Goal: Find specific page/section: Find specific page/section

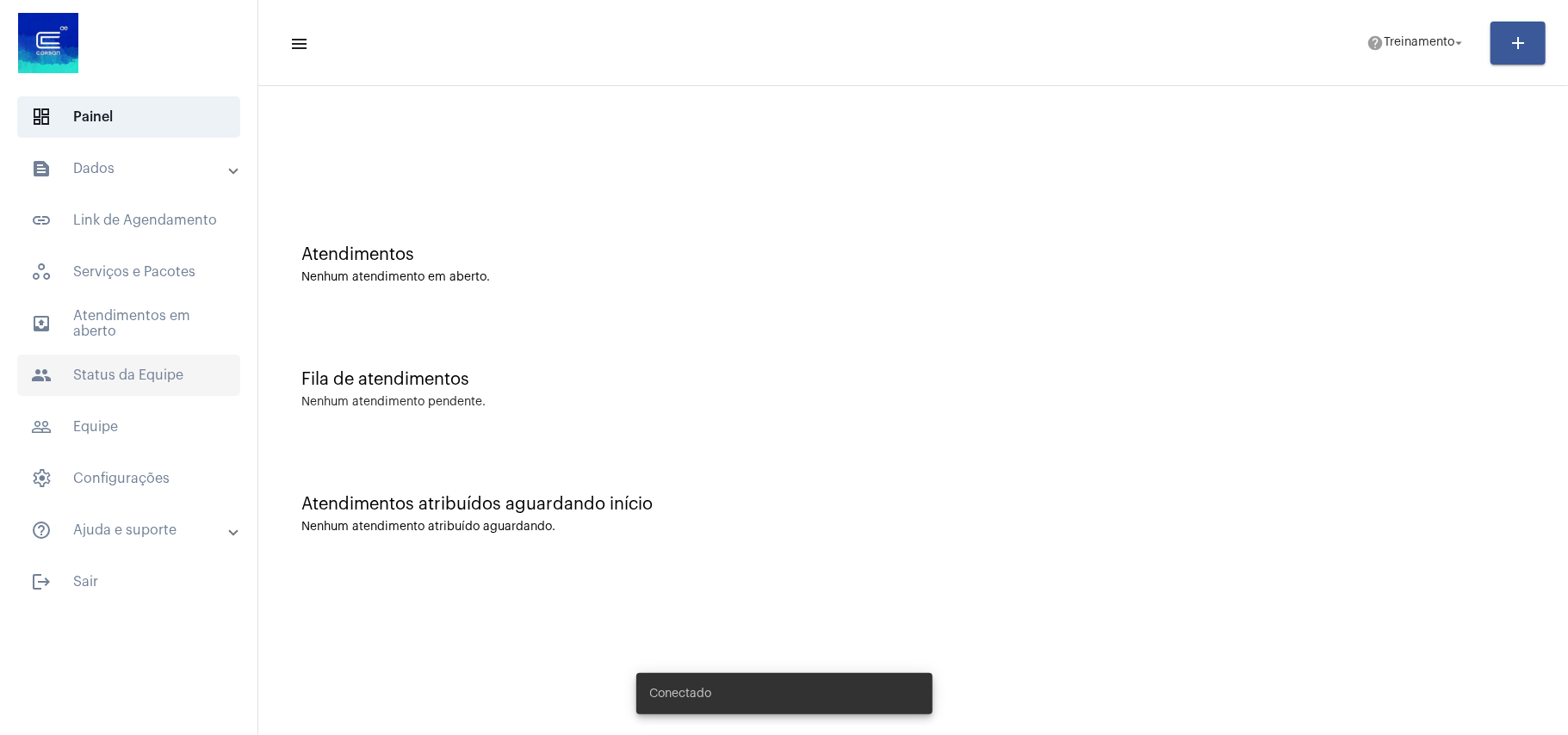
click at [108, 372] on span "people Status da Equipe" at bounding box center [129, 375] width 223 height 41
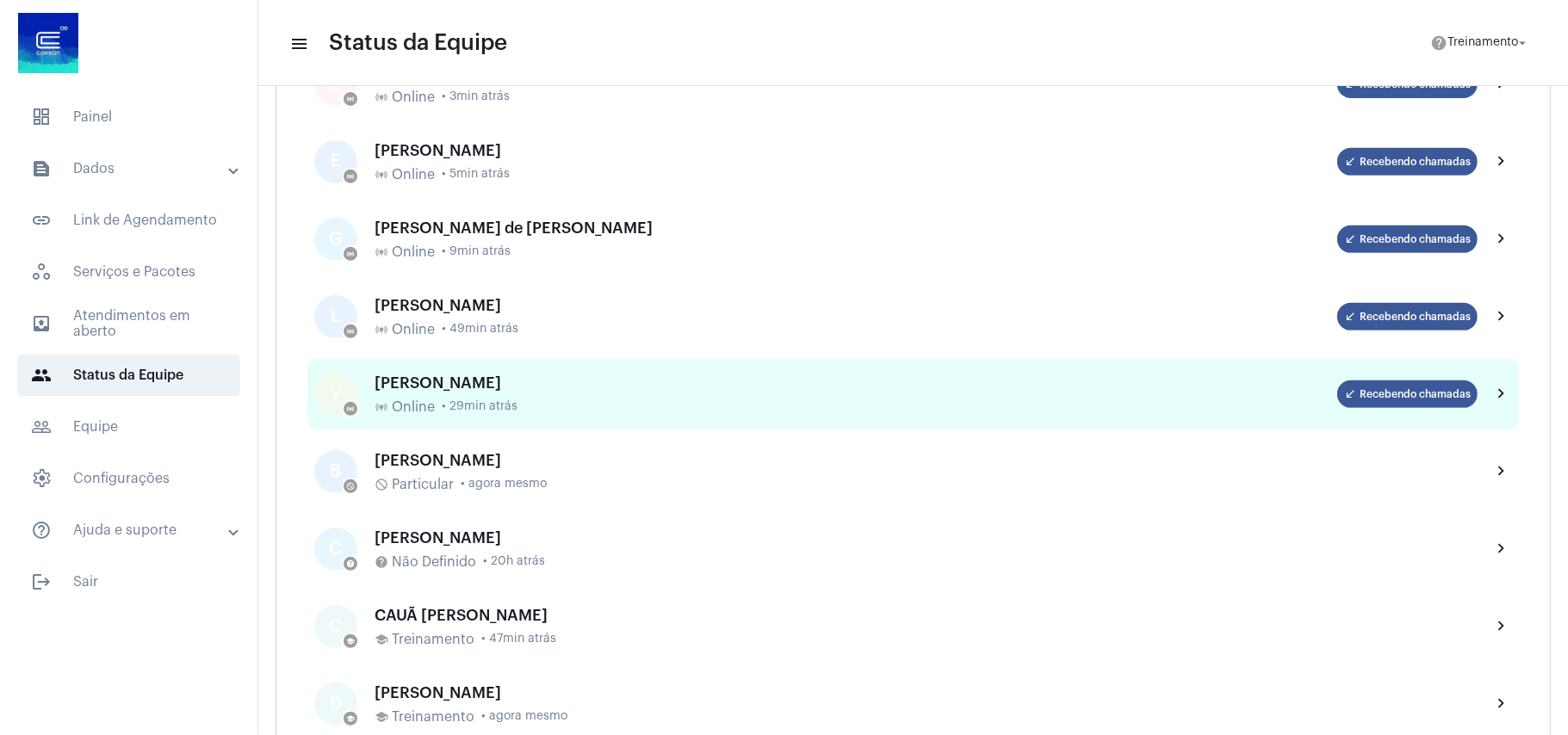
scroll to position [345, 0]
